Goal: Navigation & Orientation: Find specific page/section

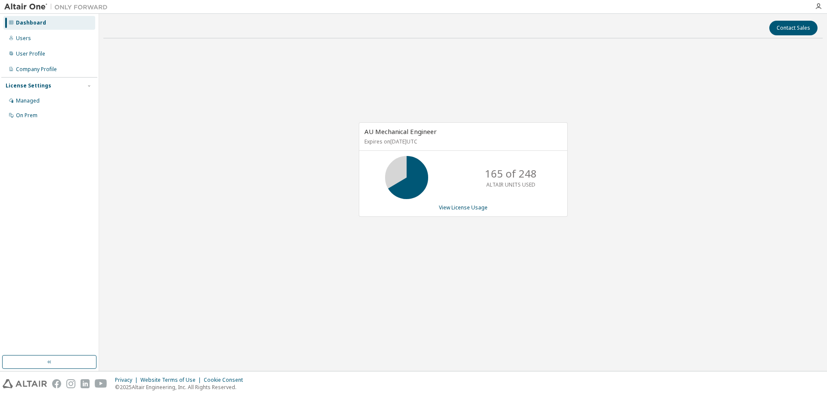
click at [361, 256] on div "AU Mechanical Engineer Expires on March 31, 2026 UTC 165 of 248 ALTAIR UNITS US…" at bounding box center [462, 173] width 719 height 257
